Goal: Task Accomplishment & Management: Manage account settings

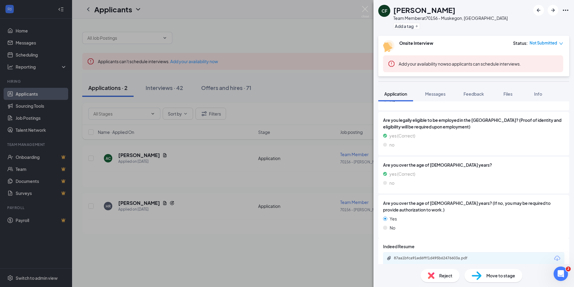
scroll to position [296, 0]
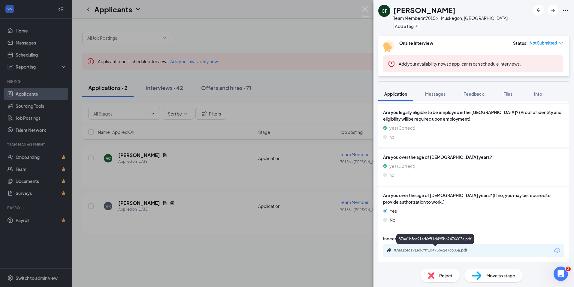
click at [425, 249] on div "87aa1bfca91ed6fff1d495b62476603a.pdf" at bounding box center [436, 250] width 84 height 5
click at [231, 101] on div "CF [PERSON_NAME] Team Member at 70156 - [GEOGRAPHIC_DATA], [GEOGRAPHIC_DATA] Ad…" at bounding box center [287, 143] width 574 height 287
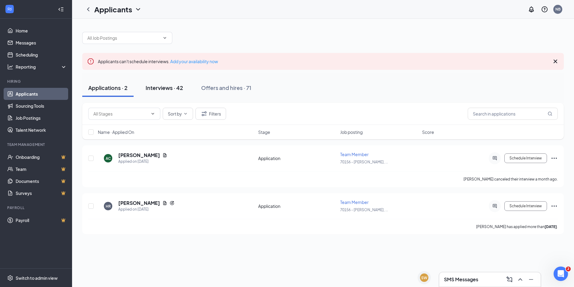
click at [168, 89] on div "Interviews · 42" at bounding box center [165, 88] width 38 height 8
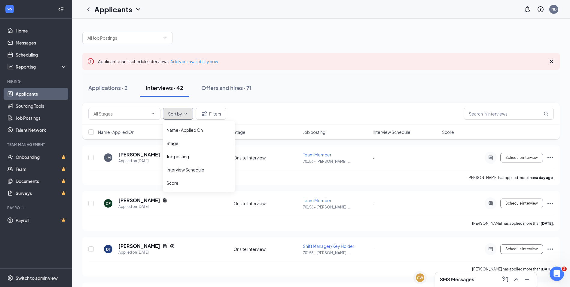
click at [185, 112] on icon "ChevronDown" at bounding box center [185, 113] width 5 height 5
click at [202, 114] on icon "Filter" at bounding box center [204, 113] width 5 height 5
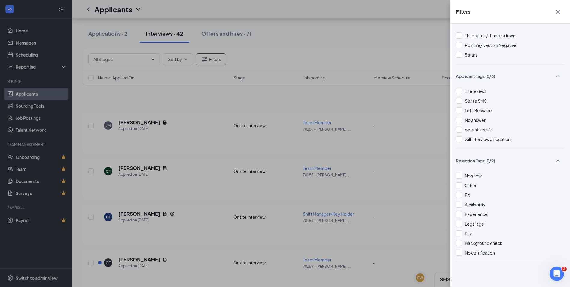
scroll to position [30, 0]
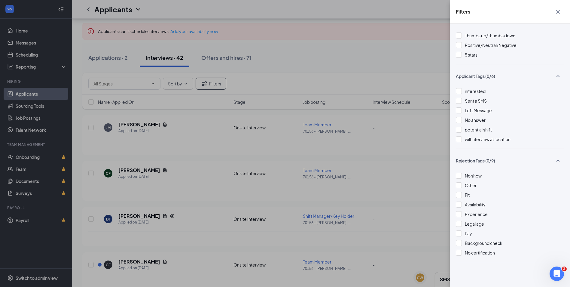
click at [399, 66] on div "Filters Show unreviewed applicants New Applicant Status (0/5) Unread message Ha…" at bounding box center [285, 143] width 570 height 287
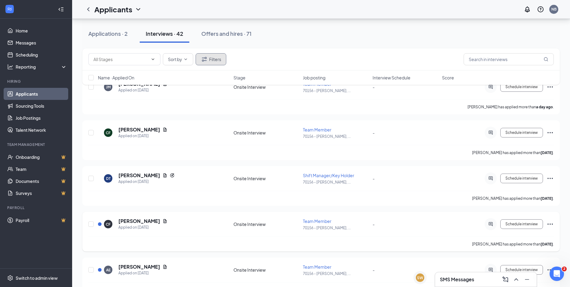
scroll to position [60, 0]
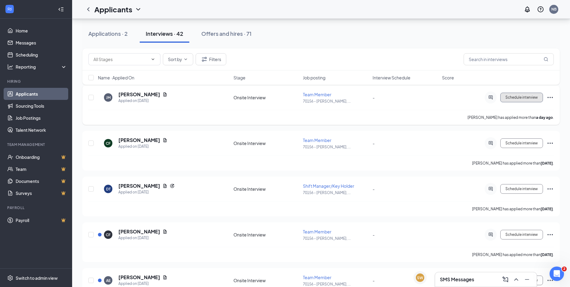
click at [509, 100] on button "Schedule interview" at bounding box center [521, 98] width 43 height 10
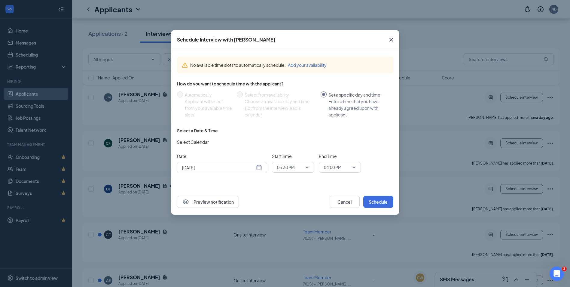
click at [257, 171] on div "[DATE]" at bounding box center [222, 167] width 90 height 11
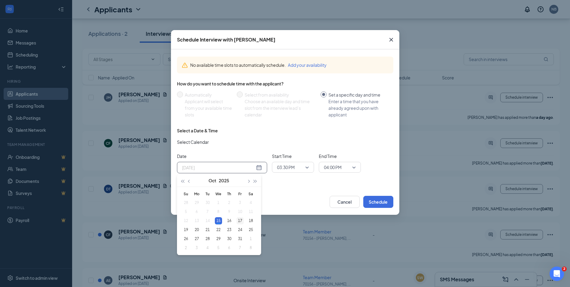
type input "[DATE]"
click at [240, 220] on div "17" at bounding box center [239, 220] width 7 height 7
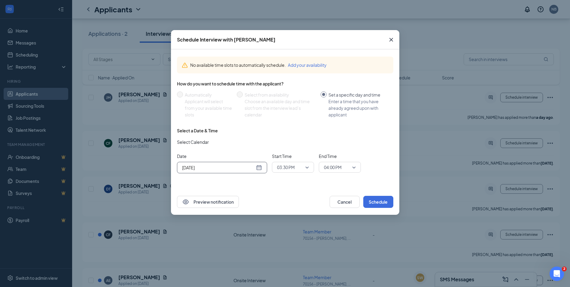
click at [307, 165] on span "03:30 PM" at bounding box center [293, 167] width 32 height 9
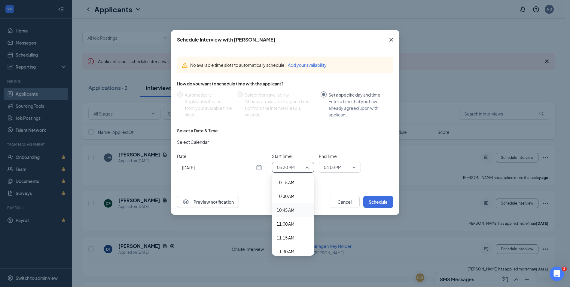
scroll to position [554, 0]
click at [281, 180] on span "10:00 AM" at bounding box center [286, 181] width 18 height 7
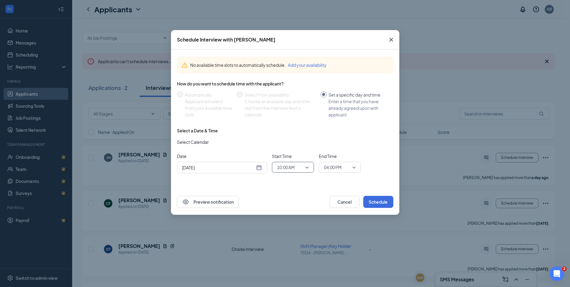
click at [343, 167] on span "04:00 PM" at bounding box center [337, 167] width 26 height 9
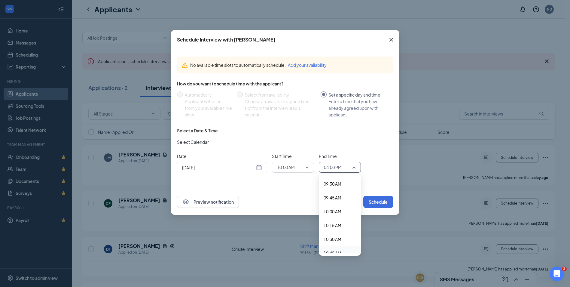
scroll to position [521, 0]
click at [332, 238] on div "10:30 AM" at bounding box center [340, 242] width 42 height 14
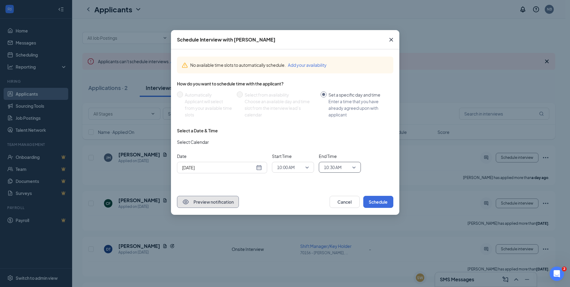
click at [222, 202] on button "Preview notification" at bounding box center [208, 202] width 62 height 12
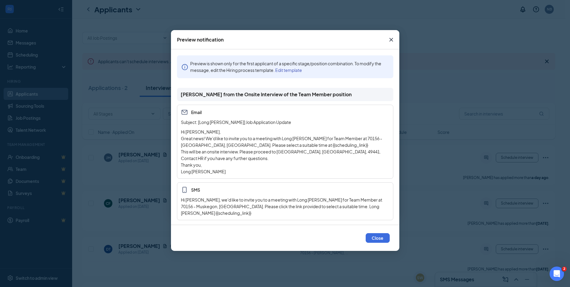
click at [313, 160] on p "This will be an onsite interview. Please proceed to [GEOGRAPHIC_DATA], [GEOGRAP…" at bounding box center [285, 154] width 208 height 13
click at [316, 152] on p "This will be an onsite interview. Please proceed to [GEOGRAPHIC_DATA], [GEOGRAP…" at bounding box center [285, 154] width 208 height 13
click at [318, 151] on p "This will be an onsite interview. Please proceed to [GEOGRAPHIC_DATA], [GEOGRAP…" at bounding box center [285, 154] width 208 height 13
drag, startPoint x: 318, startPoint y: 151, endPoint x: 326, endPoint y: 157, distance: 9.7
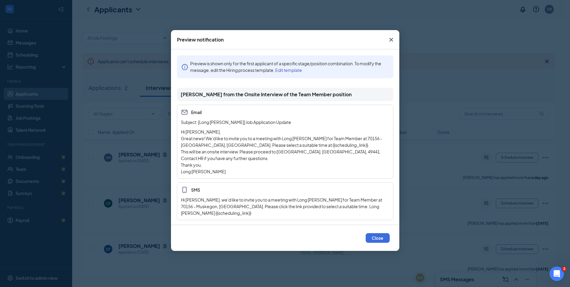
click at [326, 157] on p "This will be an onsite interview. Please proceed to [GEOGRAPHIC_DATA], [GEOGRAP…" at bounding box center [285, 154] width 208 height 13
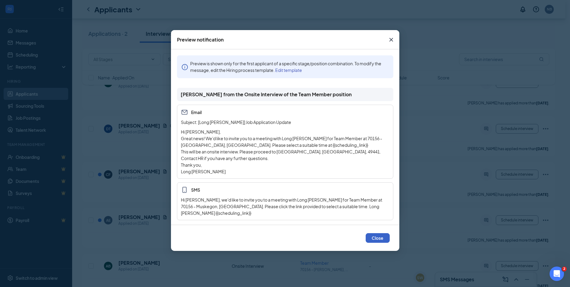
click at [373, 233] on button "Close" at bounding box center [378, 238] width 24 height 10
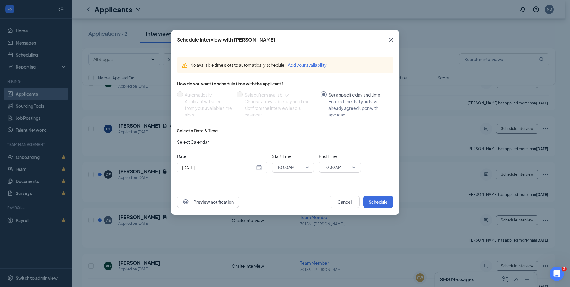
click at [313, 65] on button "Add your availability" at bounding box center [307, 65] width 39 height 7
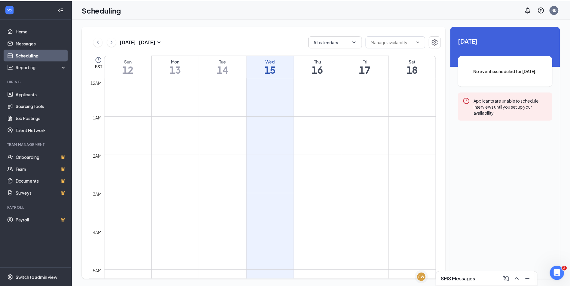
scroll to position [295, 0]
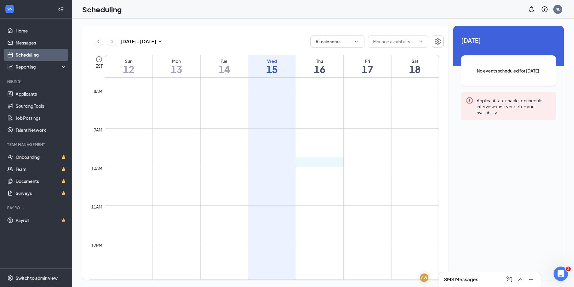
drag, startPoint x: 340, startPoint y: 163, endPoint x: 379, endPoint y: 160, distance: 39.2
click at [381, 158] on td at bounding box center [272, 162] width 334 height 10
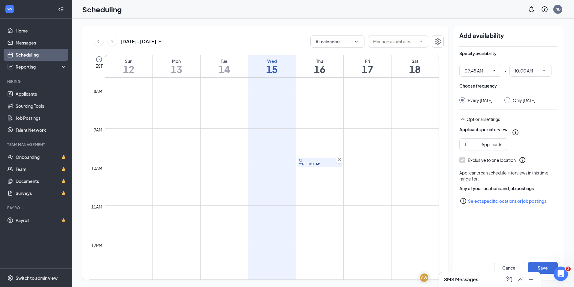
click at [369, 150] on td at bounding box center [272, 152] width 334 height 10
drag, startPoint x: 317, startPoint y: 159, endPoint x: 371, endPoint y: 143, distance: 56.9
click at [371, 143] on div "12am 1am 2am 3am 4am 5am 6am 7am 8am 9am 10am 11am 12pm 1pm 2pm 3pm 4pm 5pm 6pm…" at bounding box center [265, 243] width 350 height 923
click at [339, 159] on icon "Cross" at bounding box center [340, 159] width 6 height 6
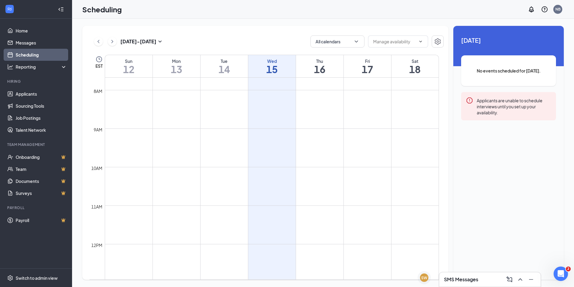
click at [374, 147] on td at bounding box center [272, 143] width 334 height 10
click at [418, 39] on span at bounding box center [398, 41] width 60 height 12
click at [438, 40] on icon "Settings" at bounding box center [437, 41] width 7 height 7
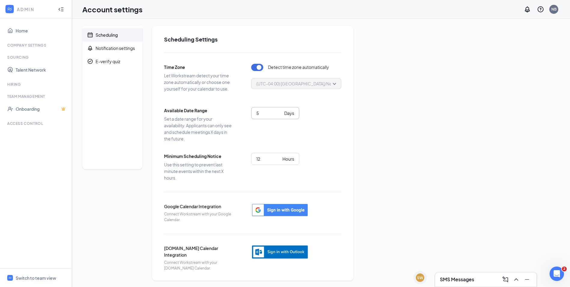
click at [282, 111] on span "5 Days" at bounding box center [275, 113] width 48 height 12
click at [279, 111] on input "6" at bounding box center [269, 113] width 26 height 7
type input "7"
click at [279, 111] on input "7" at bounding box center [269, 113] width 26 height 7
click at [324, 122] on div "7 Days" at bounding box center [296, 121] width 90 height 28
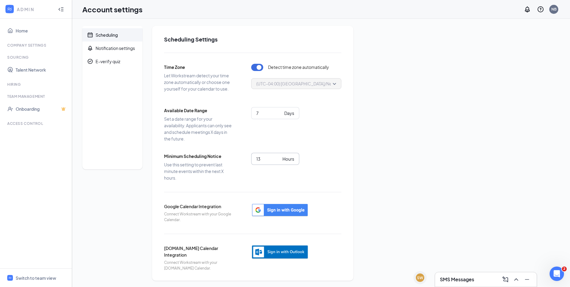
click at [277, 156] on input "13" at bounding box center [268, 158] width 24 height 7
click at [277, 156] on input "14" at bounding box center [268, 158] width 24 height 7
click at [277, 156] on input "15" at bounding box center [268, 158] width 24 height 7
click at [277, 156] on input "16" at bounding box center [268, 158] width 24 height 7
click at [277, 156] on input "17" at bounding box center [268, 158] width 24 height 7
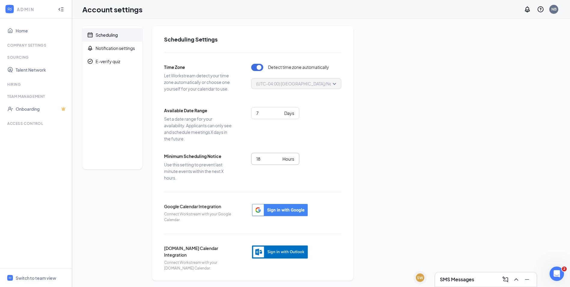
click at [277, 156] on input "18" at bounding box center [268, 158] width 24 height 7
click at [277, 156] on input "19" at bounding box center [268, 158] width 24 height 7
click at [277, 156] on input "20" at bounding box center [268, 158] width 24 height 7
click at [277, 156] on input "21" at bounding box center [268, 158] width 24 height 7
click at [277, 156] on input "22" at bounding box center [268, 158] width 24 height 7
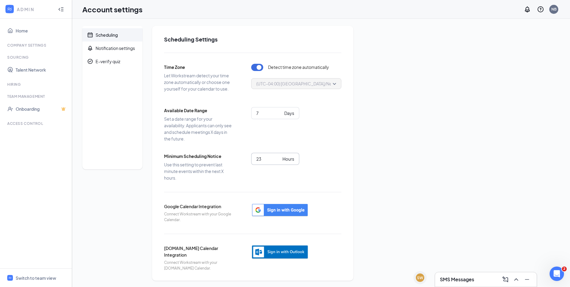
click at [277, 156] on input "23" at bounding box center [268, 158] width 24 height 7
type input "24"
click at [277, 156] on input "24" at bounding box center [268, 158] width 24 height 7
click at [311, 190] on div "Time Zone Let Workstream detect your time zone automatically or choose one your…" at bounding box center [252, 162] width 177 height 218
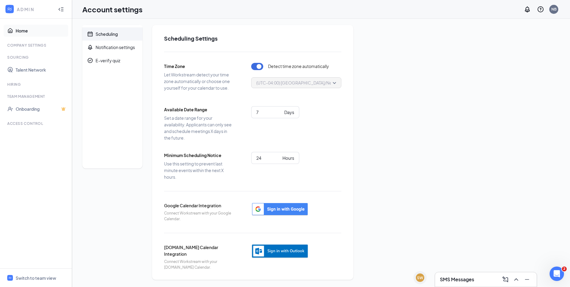
click at [18, 32] on link "Home" at bounding box center [41, 31] width 51 height 12
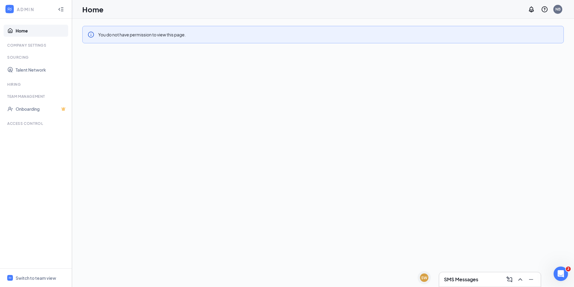
click at [59, 10] on icon "Collapse" at bounding box center [61, 9] width 6 height 6
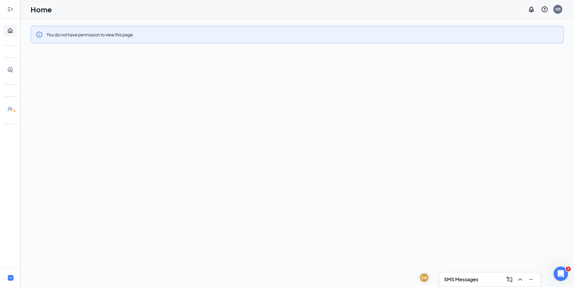
click at [9, 8] on icon "Expand" at bounding box center [10, 9] width 6 height 6
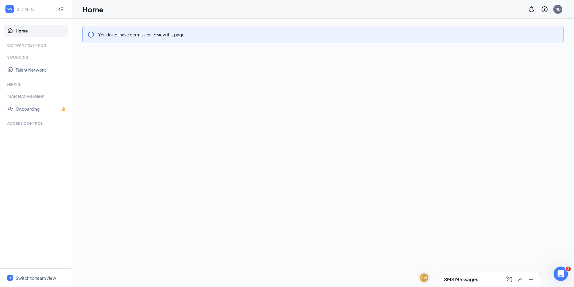
click at [88, 14] on h1 "Home" at bounding box center [92, 9] width 21 height 10
click at [53, 282] on span "Switch to team view" at bounding box center [41, 277] width 51 height 18
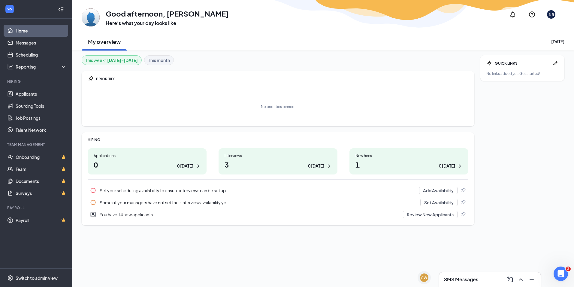
click at [278, 163] on h1 "3 0 [DATE]" at bounding box center [278, 164] width 107 height 10
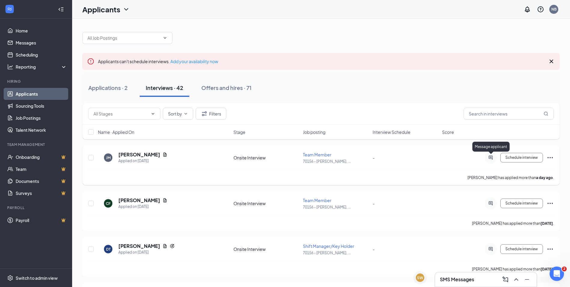
click at [492, 157] on icon "ActiveChat" at bounding box center [490, 157] width 7 height 5
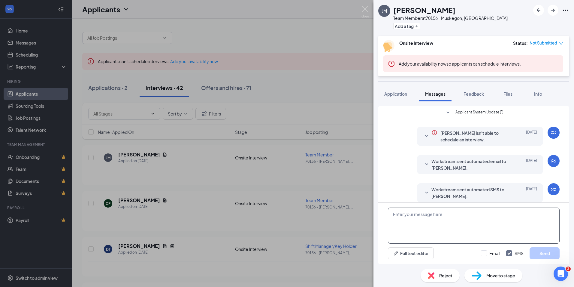
scroll to position [23, 0]
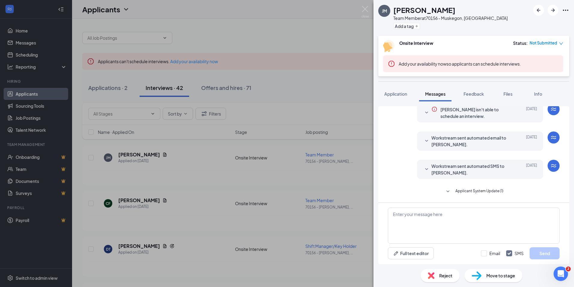
click at [423, 174] on div at bounding box center [426, 169] width 7 height 13
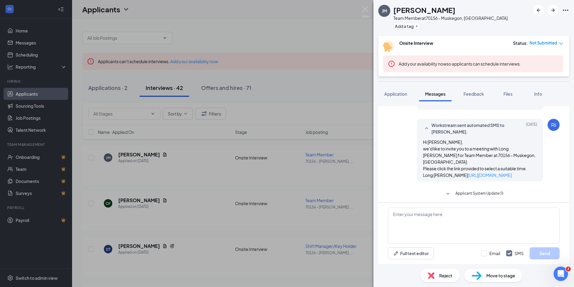
scroll to position [67, 0]
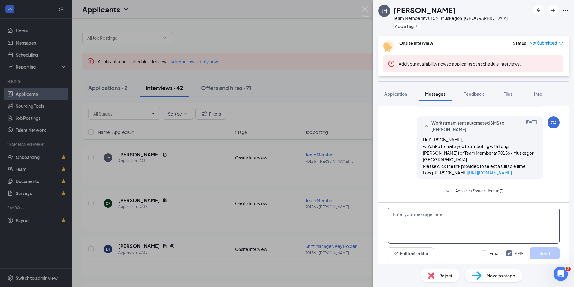
click at [440, 211] on textarea at bounding box center [474, 225] width 172 height 36
type textarea "HI Jose, would you like to come in Friday at 10am for an interview?"
click at [552, 255] on button "Send" at bounding box center [545, 253] width 30 height 12
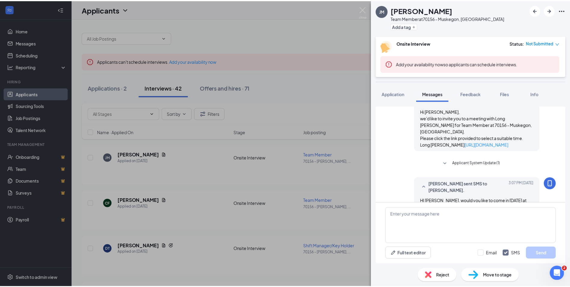
scroll to position [112, 0]
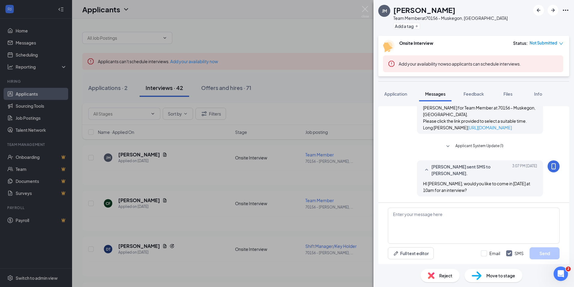
click at [353, 177] on div "JM Jose Miranda Team Member at 70156 - Muskegon, MI Add a tag Onsite Interview …" at bounding box center [287, 143] width 574 height 287
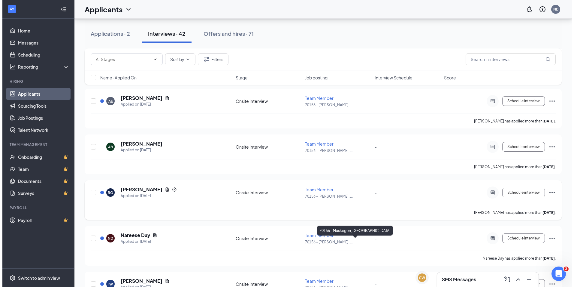
scroll to position [240, 0]
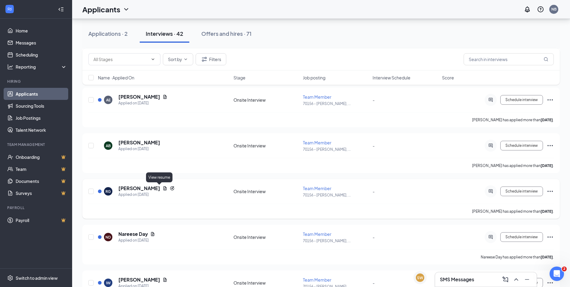
click at [163, 187] on icon "Document" at bounding box center [165, 188] width 5 height 5
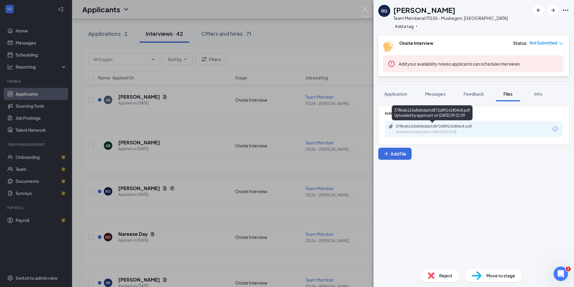
click at [414, 127] on div "378beb163a8d6dabfd872d89141804c8.pdf" at bounding box center [438, 126] width 84 height 5
click at [427, 102] on div "Indeed Resume 378beb163a8d6dabfd872d89141804c8.pdf Uploaded by applicant on Oct…" at bounding box center [474, 182] width 201 height 163
click at [428, 96] on span "Messages" at bounding box center [435, 93] width 20 height 5
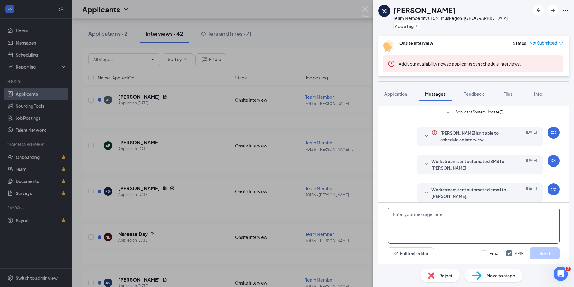
scroll to position [56, 0]
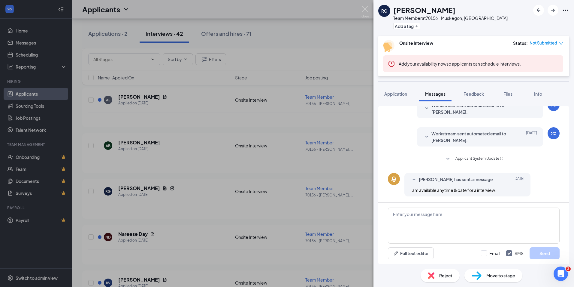
click at [430, 206] on div "Full text editor Email SMS Send" at bounding box center [473, 232] width 191 height 61
click at [426, 216] on textarea at bounding box center [474, 225] width 172 height 36
click at [503, 217] on textarea "Hi Robert, would you like to come in Friday at 10:15 am for an interview?" at bounding box center [474, 225] width 172 height 36
type textarea "Hi Robert, would you like to come in Friday at 10:15 am for an interview?"
click at [539, 254] on button "Send" at bounding box center [545, 253] width 30 height 12
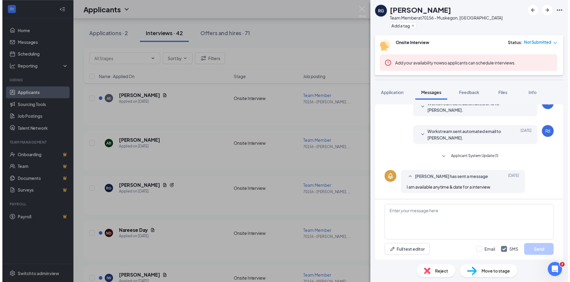
scroll to position [101, 0]
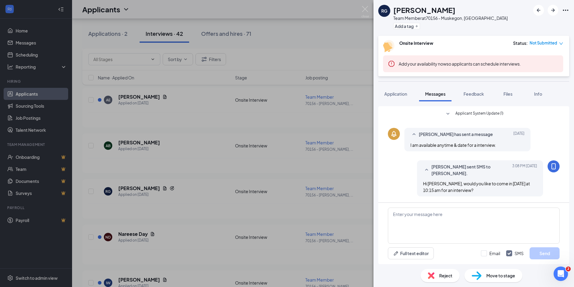
click at [345, 63] on div "RG Robert Gardner Team Member at 70156 - Muskegon, MI Add a tag Onsite Intervie…" at bounding box center [287, 143] width 574 height 287
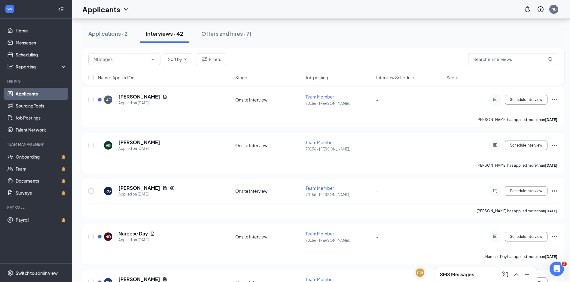
click at [447, 40] on div "Applications · 2 Interviews · 42 Offers and hires · 71" at bounding box center [323, 34] width 482 height 18
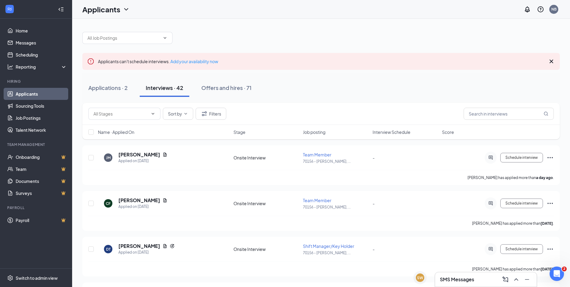
click at [552, 62] on icon "Cross" at bounding box center [551, 61] width 4 height 4
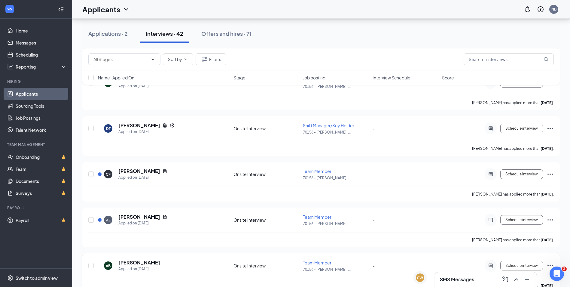
scroll to position [90, 0]
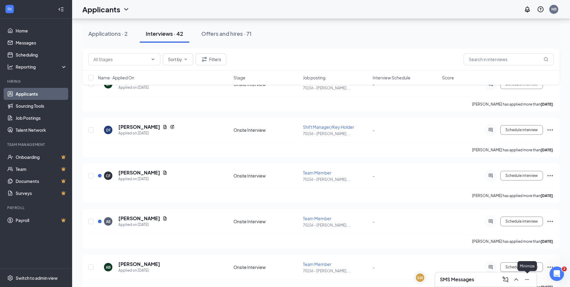
drag, startPoint x: 523, startPoint y: 281, endPoint x: 526, endPoint y: 277, distance: 4.9
click at [523, 281] on button at bounding box center [527, 279] width 10 height 10
click at [481, 277] on div "AB Amariah Bailey Applied on Oct 10 Onsite Interview Team Member 70156 - Muskeg…" at bounding box center [320, 269] width 465 height 19
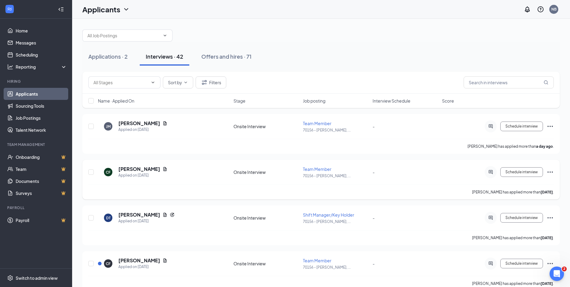
scroll to position [0, 0]
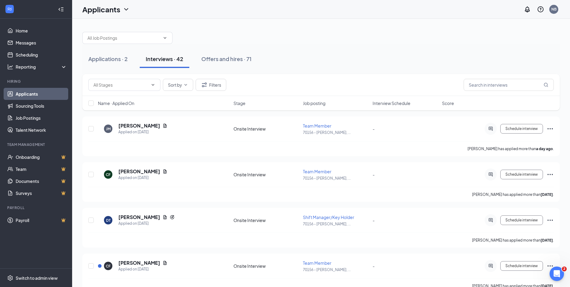
click at [450, 68] on div "Applications · 2 Interviews · 42 Offers and hires · 71" at bounding box center [320, 59] width 477 height 18
click at [172, 38] on span at bounding box center [127, 38] width 90 height 12
click at [166, 35] on span at bounding box center [127, 38] width 90 height 12
click at [168, 38] on span at bounding box center [127, 38] width 90 height 12
click at [165, 38] on icon "ChevronDown" at bounding box center [165, 38] width 3 height 2
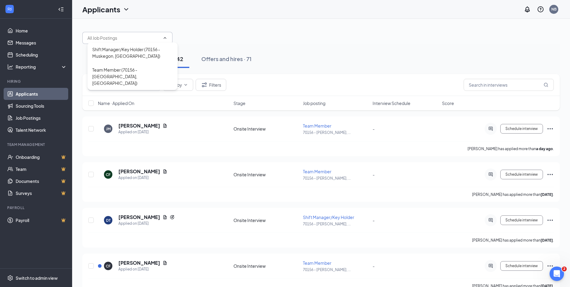
click at [212, 33] on div "Shift Manager/Key Holder (70156 - Muskegon, MI) Team Member (70156 - Muskegon, …" at bounding box center [320, 35] width 477 height 18
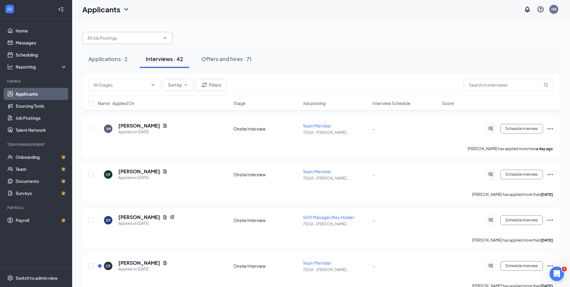
click at [509, 69] on div "Applications · 2 Interviews · 42 Offers and hires · 71" at bounding box center [320, 59] width 477 height 30
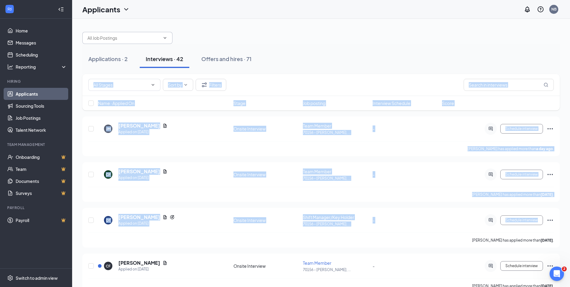
drag, startPoint x: 459, startPoint y: 69, endPoint x: 570, endPoint y: 210, distance: 179.1
click at [570, 210] on html "Home Messages Scheduling Reporting Hiring Applicants Sourcing Tools Job Posting…" at bounding box center [285, 143] width 570 height 287
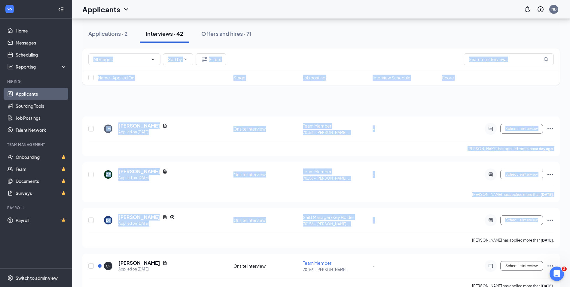
scroll to position [251, 0]
